Goal: Transaction & Acquisition: Purchase product/service

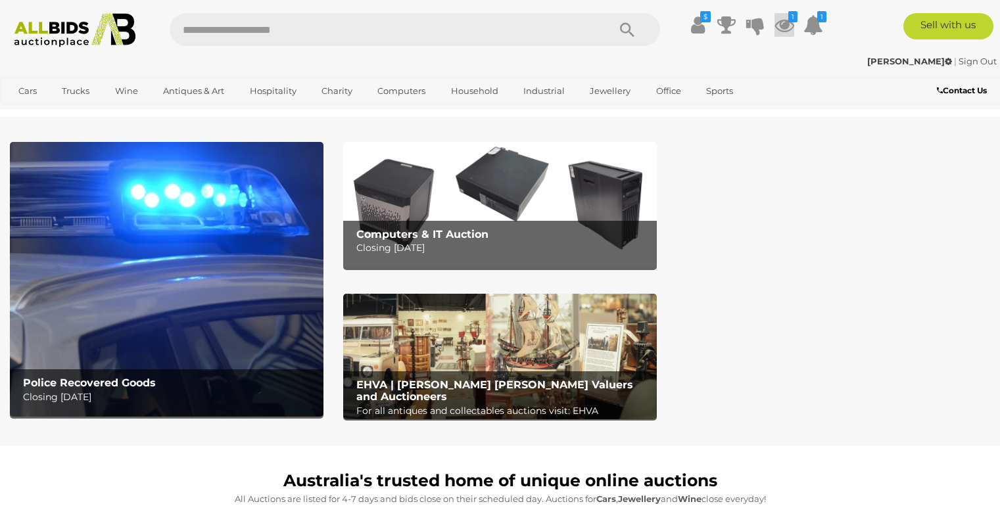
click at [784, 22] on icon at bounding box center [785, 25] width 20 height 24
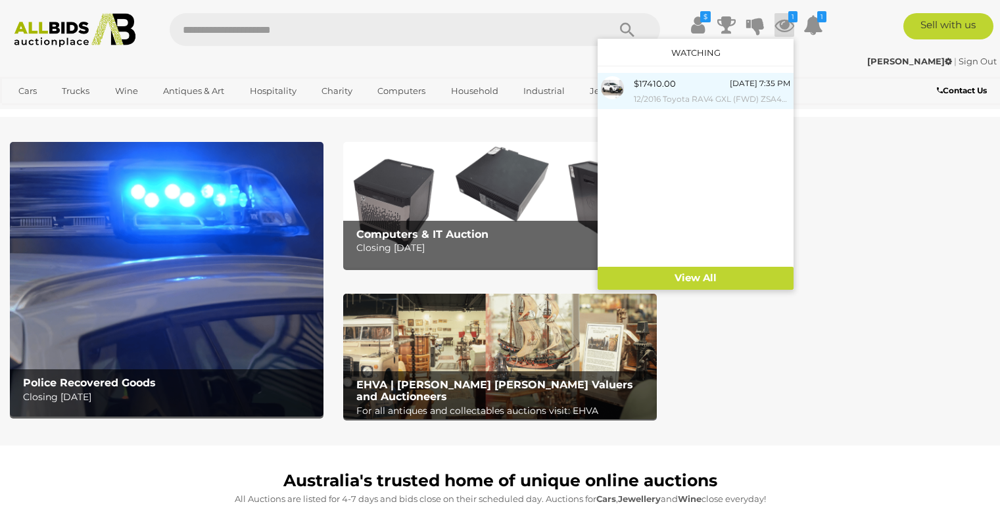
click at [683, 86] on div "$17410.00 Today 7:35 PM 12/2016 Toyota RAV4 GXL (FWD) ZSA42R MY17 4d Wagon Glac…" at bounding box center [712, 91] width 157 height 30
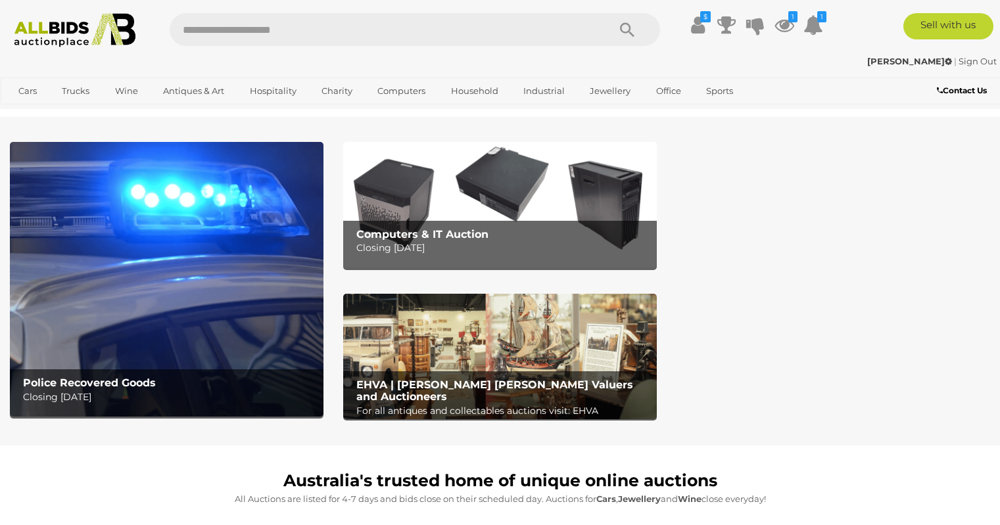
click at [171, 226] on img at bounding box center [167, 279] width 314 height 275
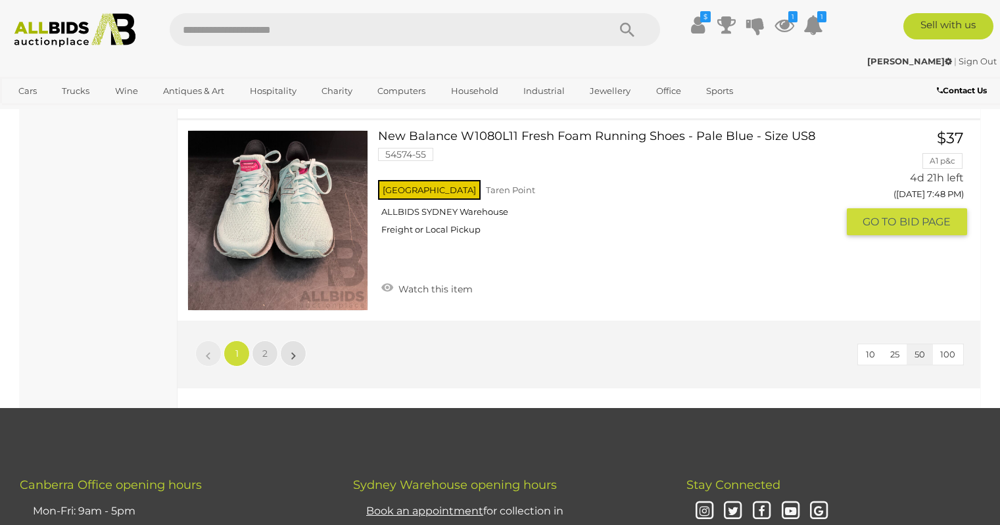
scroll to position [10259, 0]
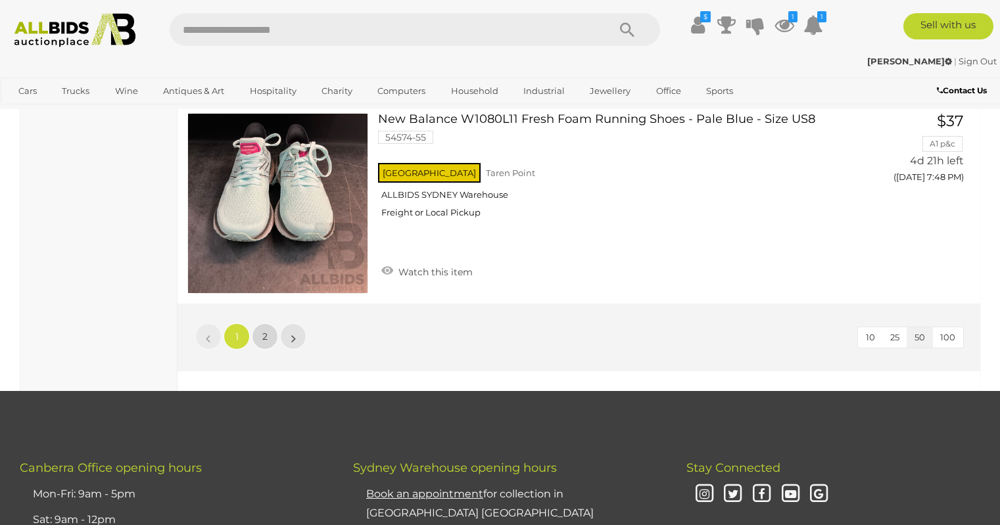
click at [262, 327] on link "2" at bounding box center [265, 337] width 26 height 26
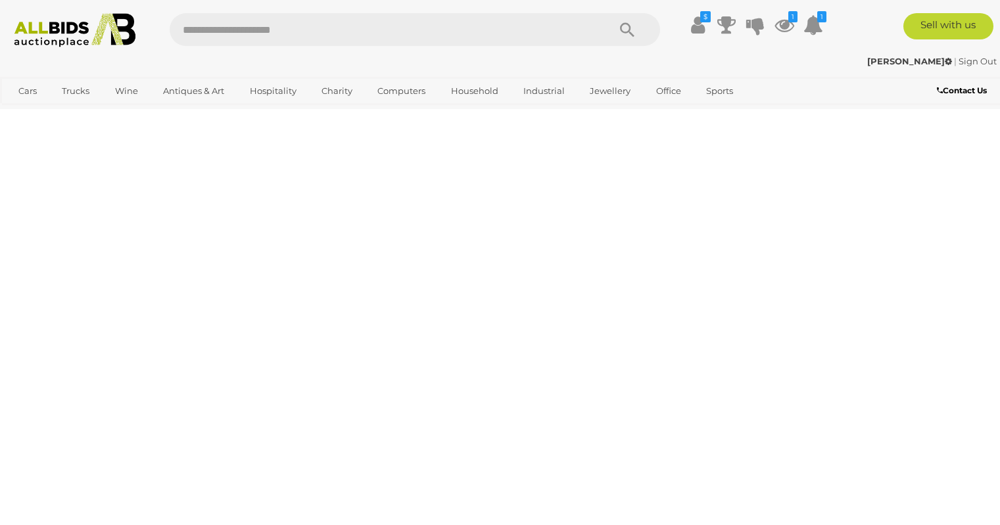
scroll to position [202, 0]
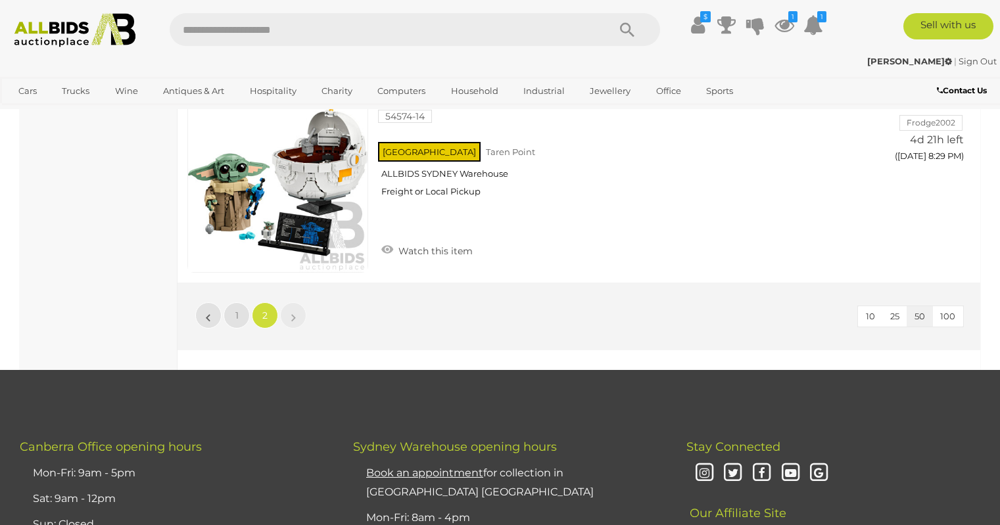
scroll to position [9908, 0]
